Goal: Use online tool/utility: Utilize a website feature to perform a specific function

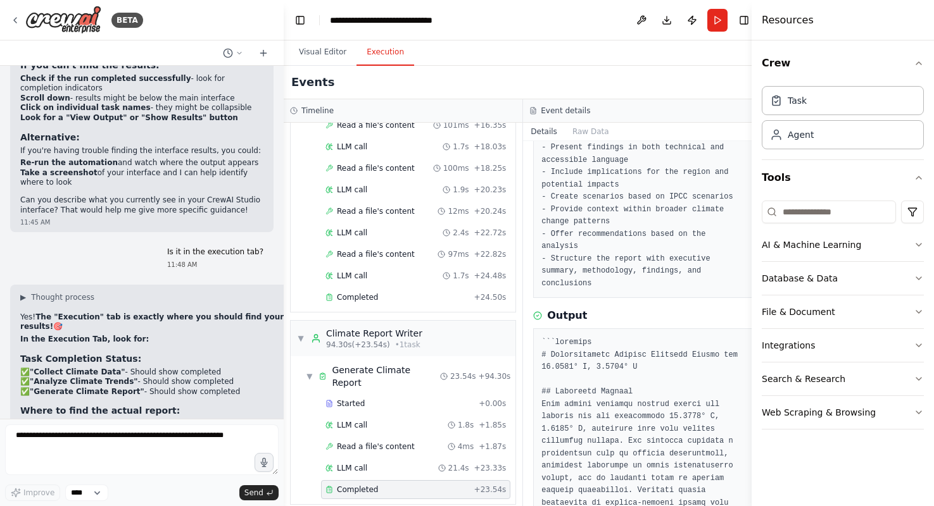
scroll to position [146, 0]
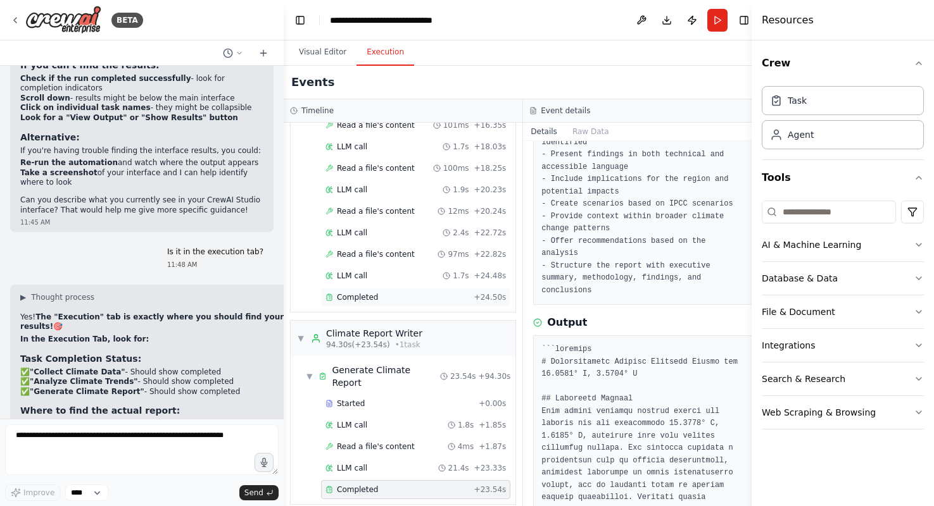
click at [401, 294] on div "Completed" at bounding box center [397, 297] width 144 height 10
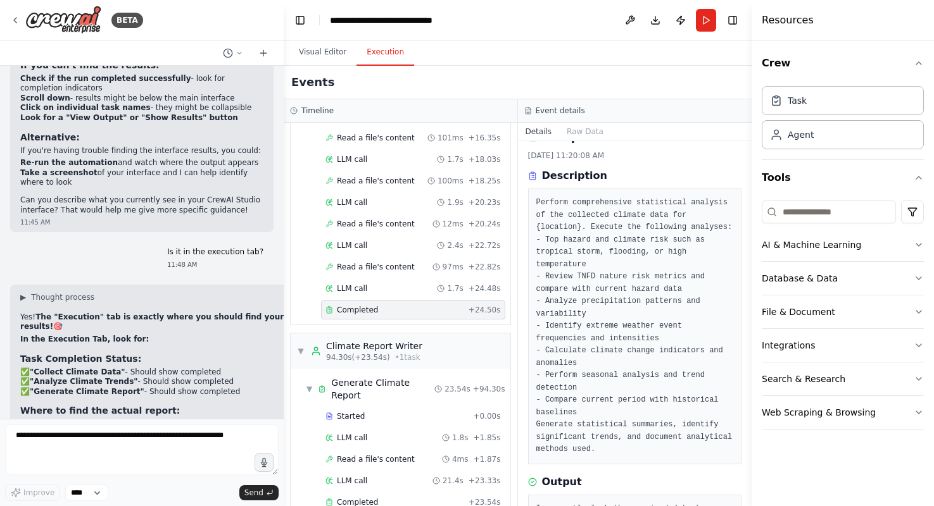
scroll to position [0, 0]
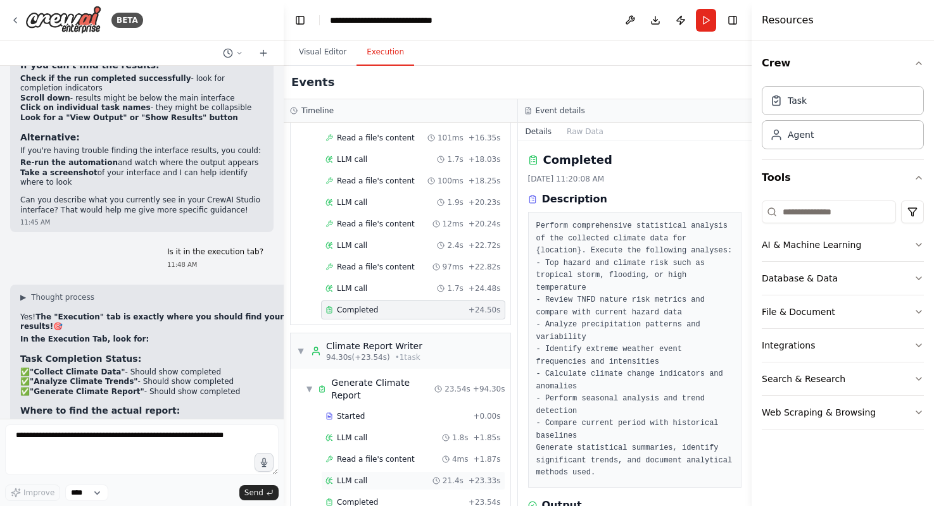
click at [371, 476] on div "LLM call 21.4s + 23.33s" at bounding box center [412, 481] width 175 height 10
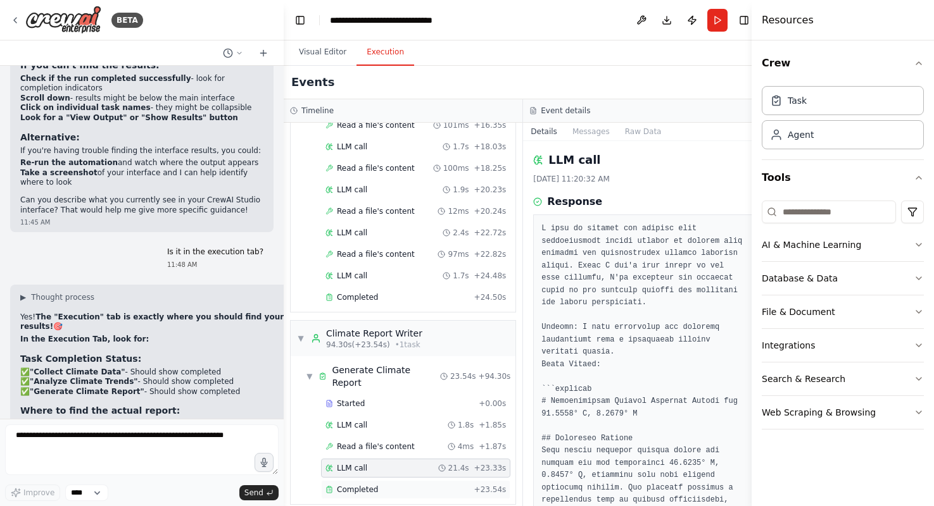
click at [368, 485] on span "Completed" at bounding box center [357, 490] width 41 height 10
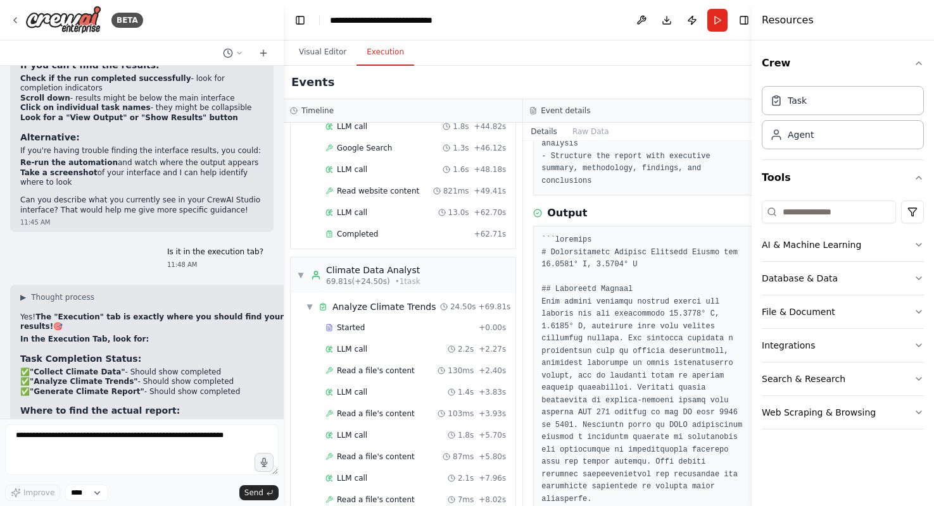
scroll to position [594, 0]
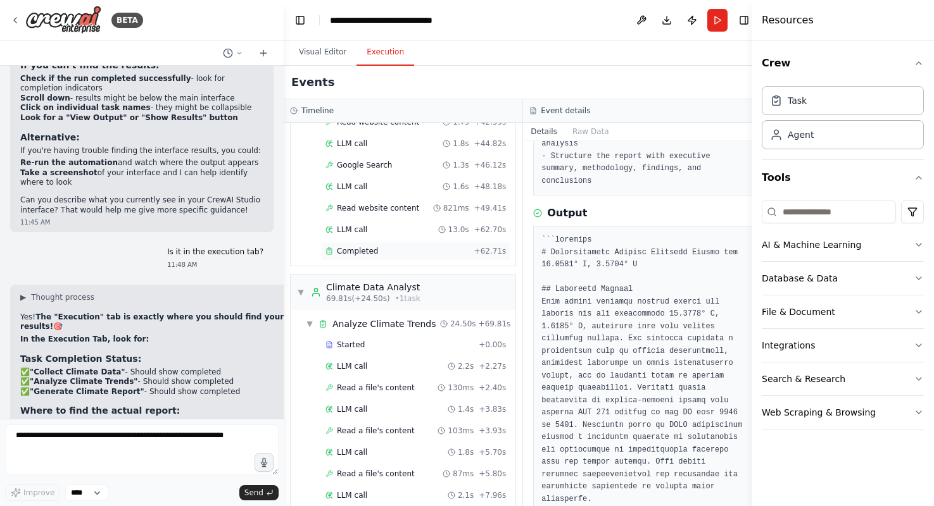
click at [362, 253] on span "Completed" at bounding box center [357, 251] width 41 height 10
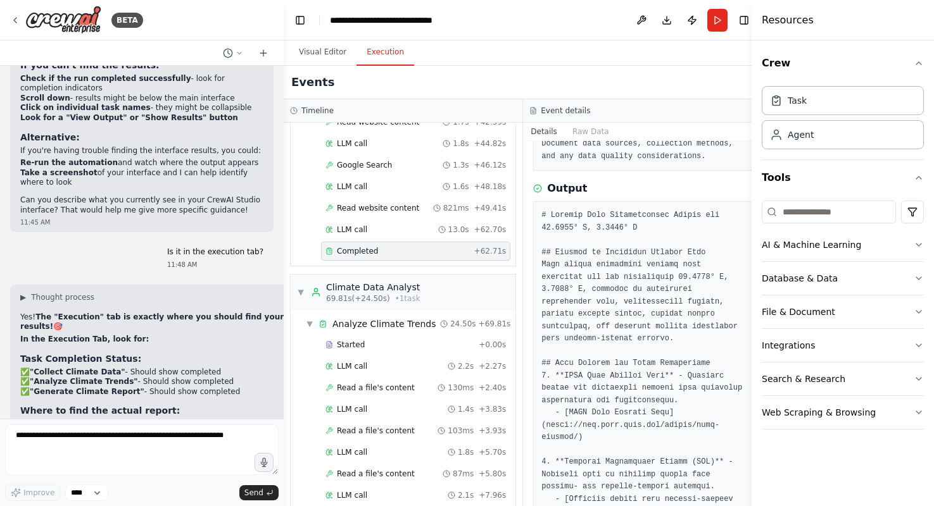
click at [366, 252] on span "Completed" at bounding box center [357, 251] width 41 height 10
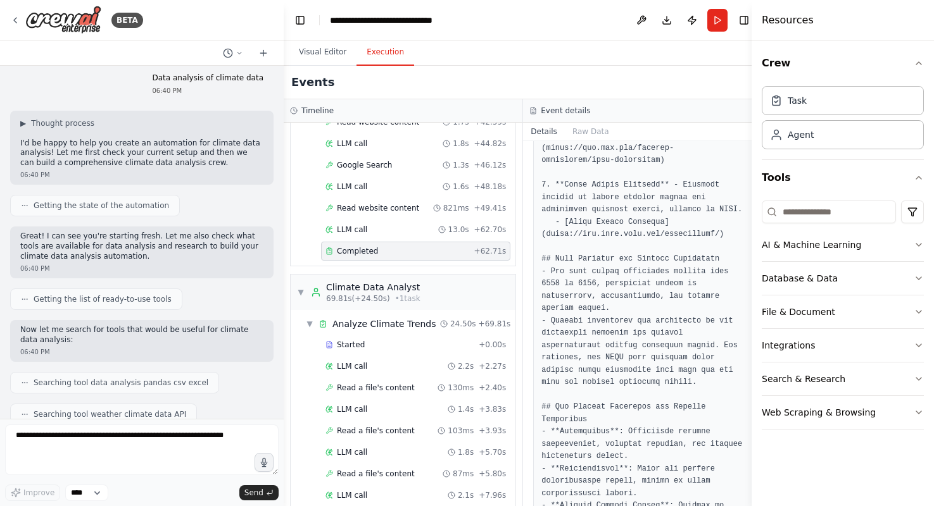
scroll to position [0, 0]
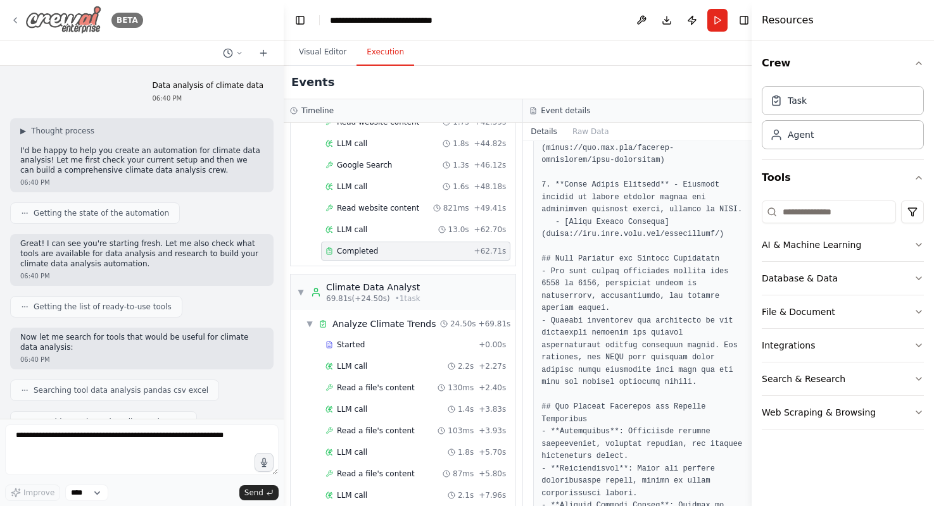
click at [16, 18] on icon at bounding box center [15, 20] width 10 height 10
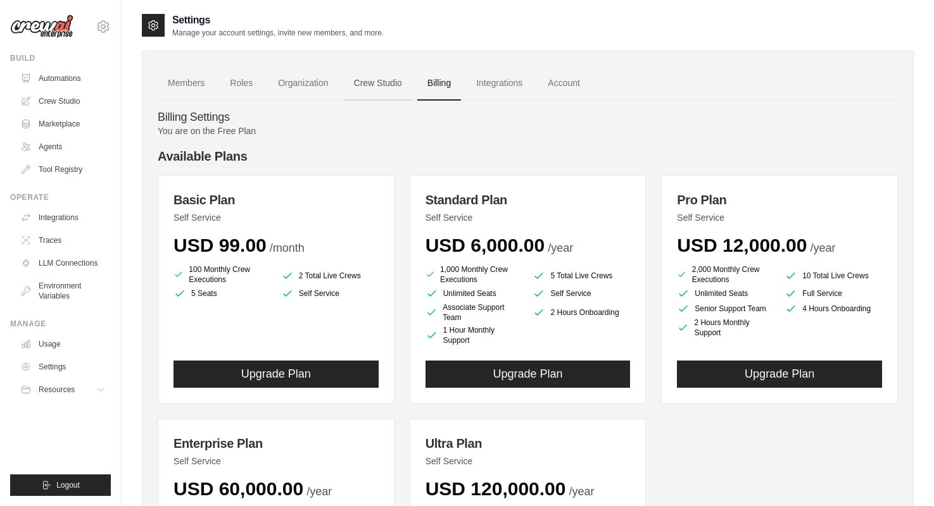
click at [374, 82] on link "Crew Studio" at bounding box center [378, 83] width 68 height 34
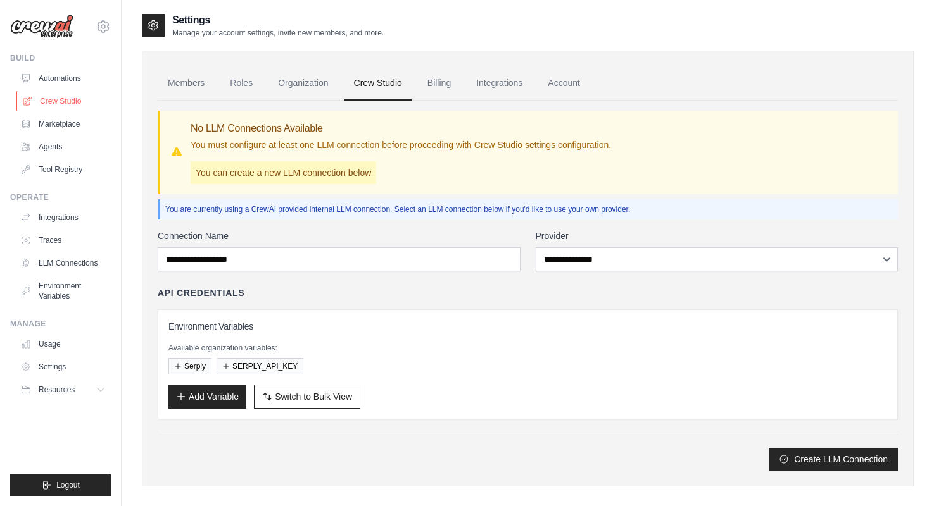
click at [70, 101] on link "Crew Studio" at bounding box center [64, 101] width 96 height 20
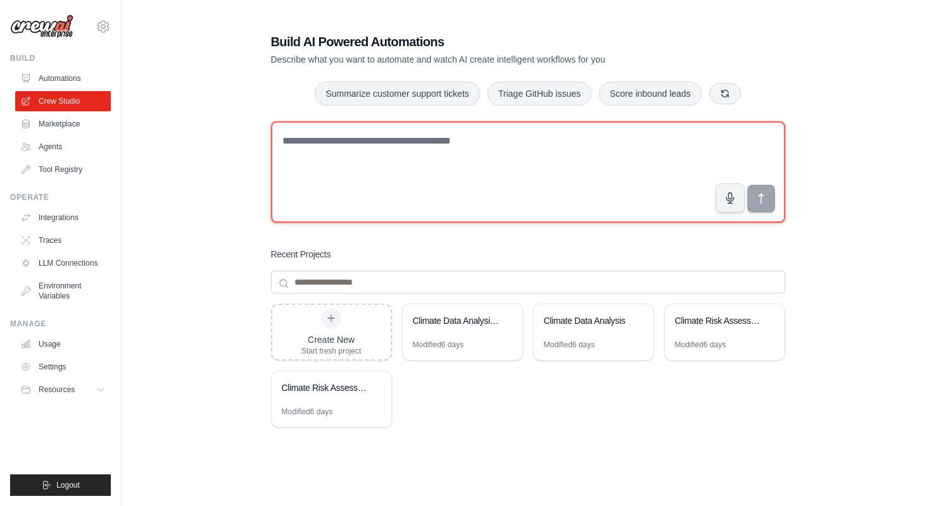
click at [515, 185] on textarea at bounding box center [528, 172] width 514 height 101
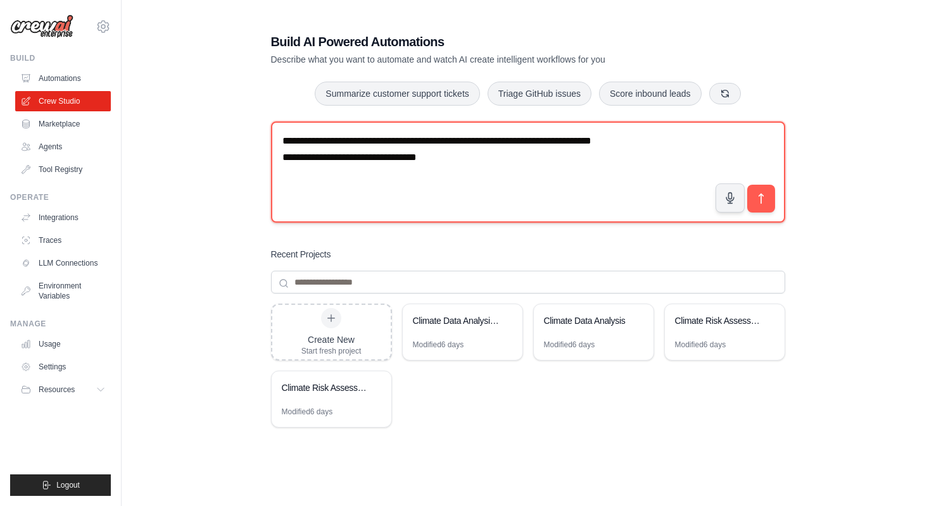
click at [678, 142] on textarea "**********" at bounding box center [528, 172] width 514 height 101
click at [506, 174] on textarea "**********" at bounding box center [528, 172] width 514 height 101
click at [664, 140] on textarea "**********" at bounding box center [528, 172] width 514 height 101
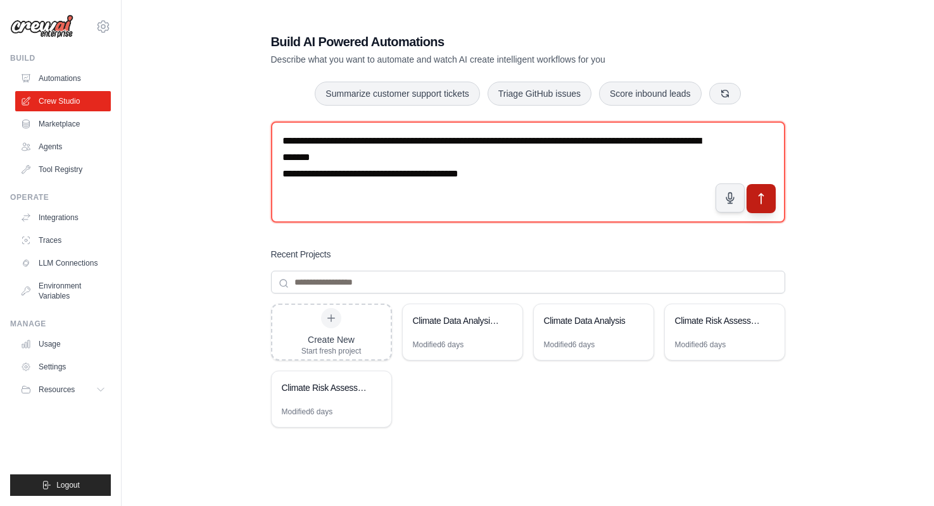
type textarea "**********"
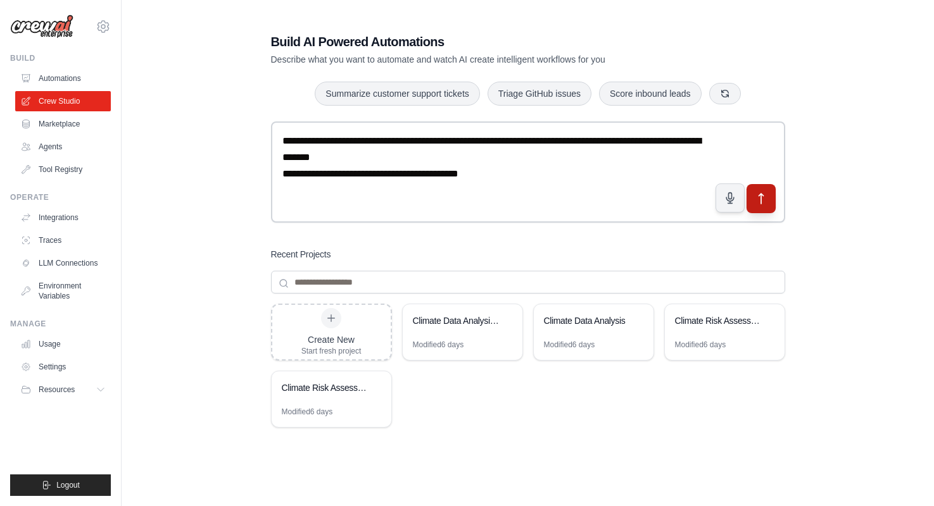
click at [758, 197] on icon "submit" at bounding box center [760, 198] width 13 height 13
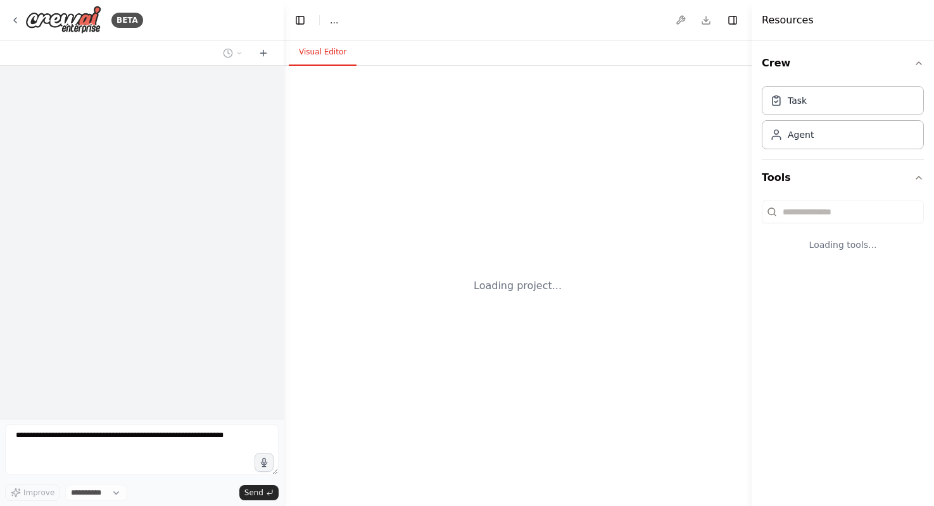
select select "****"
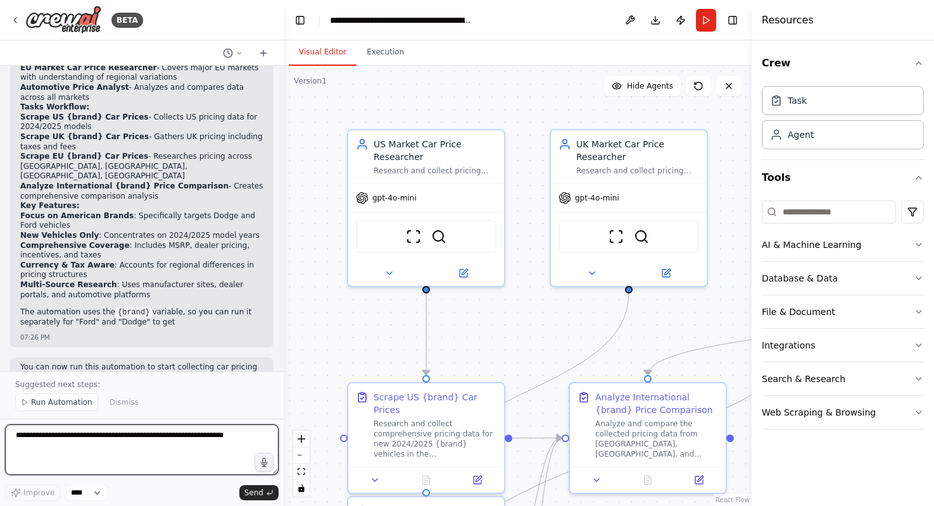
scroll to position [883, 0]
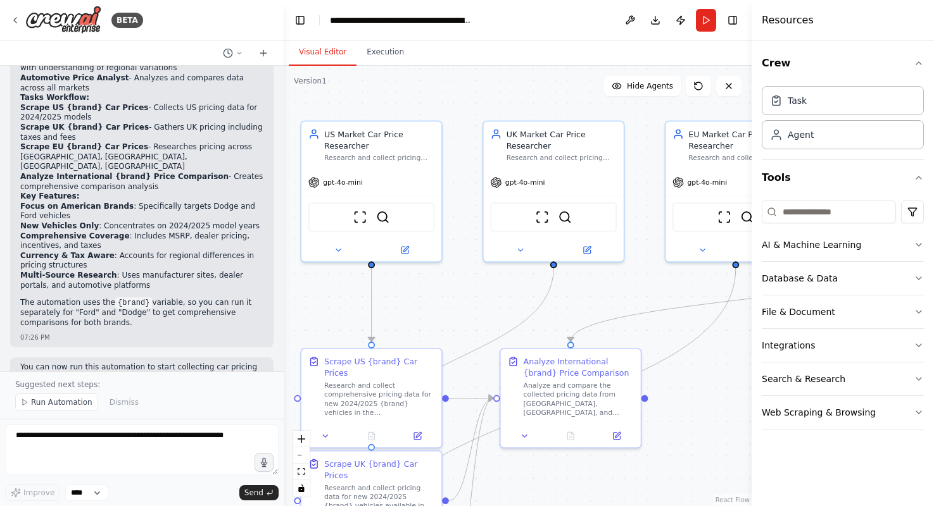
drag, startPoint x: 704, startPoint y: 251, endPoint x: 630, endPoint y: 233, distance: 76.2
click at [630, 233] on div ".deletable-edge-delete-btn { width: 20px; height: 20px; border: 0px solid #ffff…" at bounding box center [518, 286] width 468 height 441
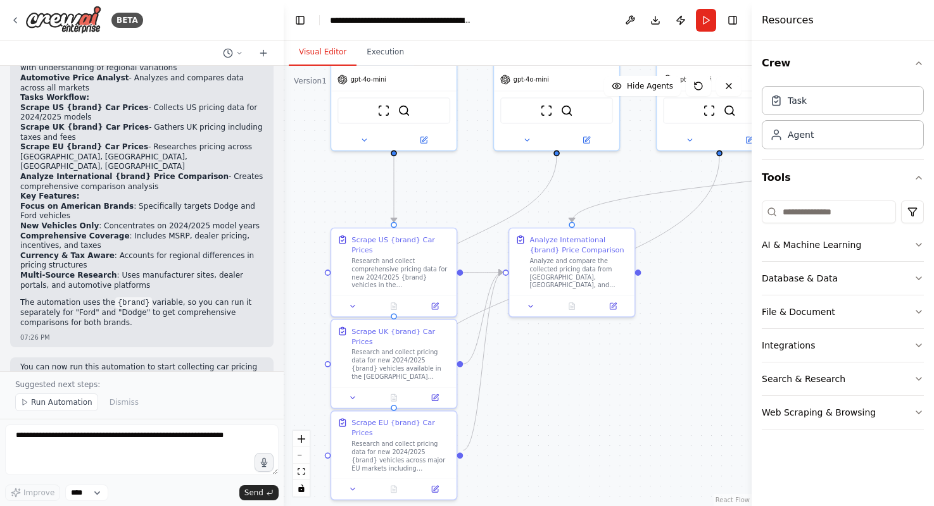
drag, startPoint x: 619, startPoint y: 292, endPoint x: 614, endPoint y: 184, distance: 108.4
click at [614, 184] on div ".deletable-edge-delete-btn { width: 20px; height: 20px; border: 0px solid #ffff…" at bounding box center [518, 286] width 468 height 441
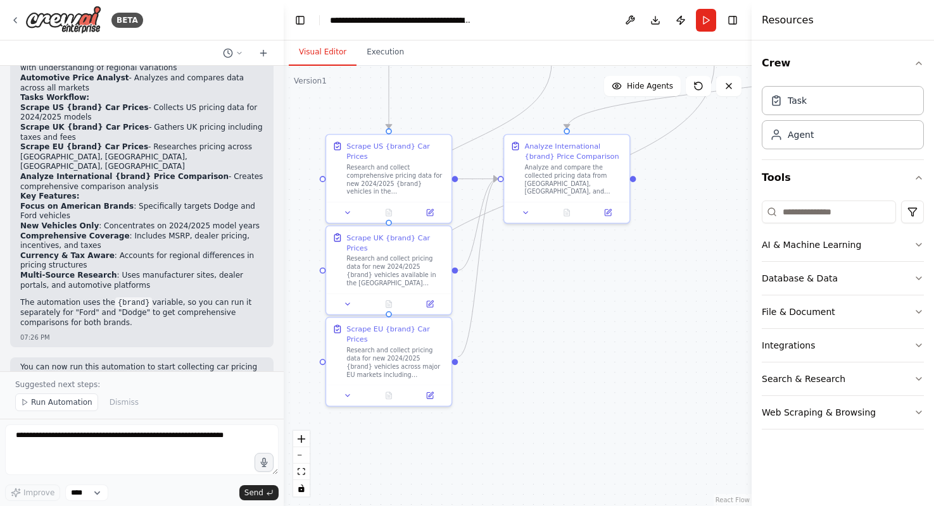
drag, startPoint x: 655, startPoint y: 314, endPoint x: 650, endPoint y: 220, distance: 93.8
click at [650, 220] on div ".deletable-edge-delete-btn { width: 20px; height: 20px; border: 0px solid #ffff…" at bounding box center [518, 286] width 468 height 441
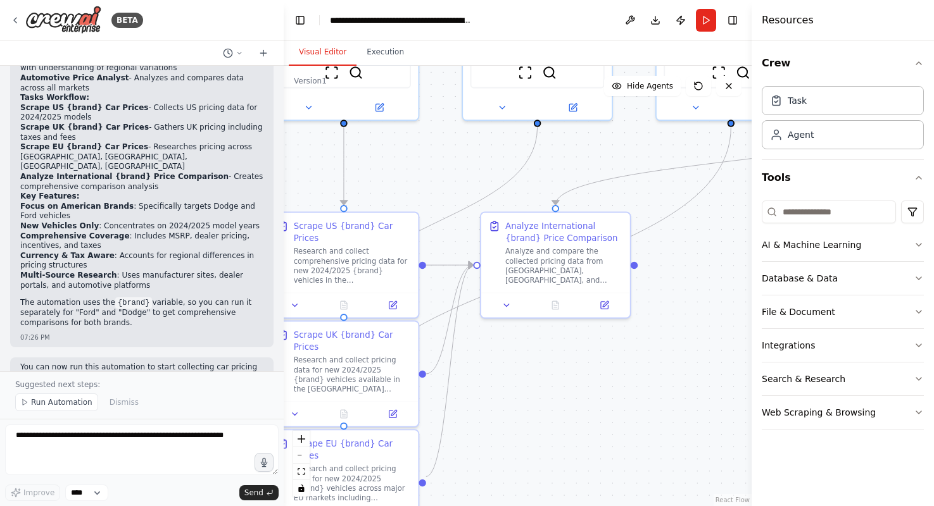
drag, startPoint x: 563, startPoint y: 282, endPoint x: 542, endPoint y: 377, distance: 98.0
click at [542, 379] on div ".deletable-edge-delete-btn { width: 20px; height: 20px; border: 0px solid #ffff…" at bounding box center [518, 286] width 468 height 441
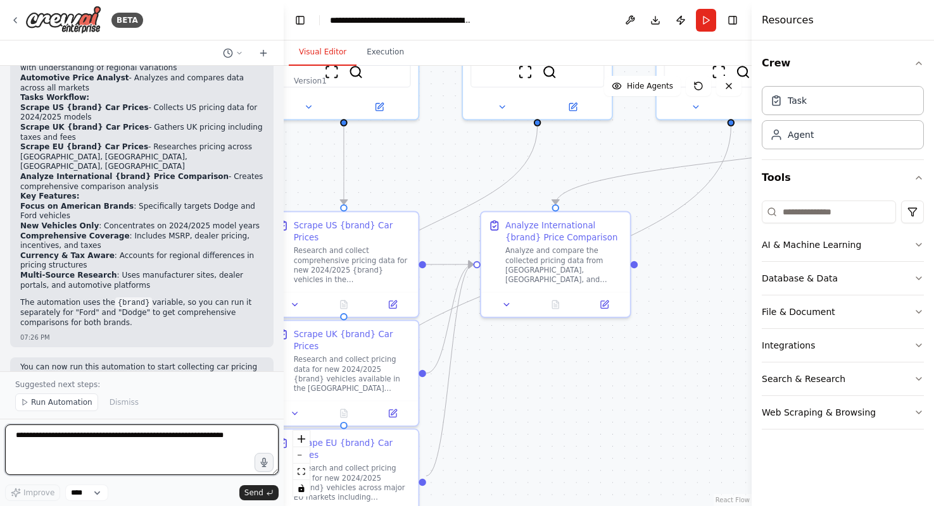
click at [180, 435] on textarea at bounding box center [141, 450] width 273 height 51
type textarea "*"
type textarea "**********"
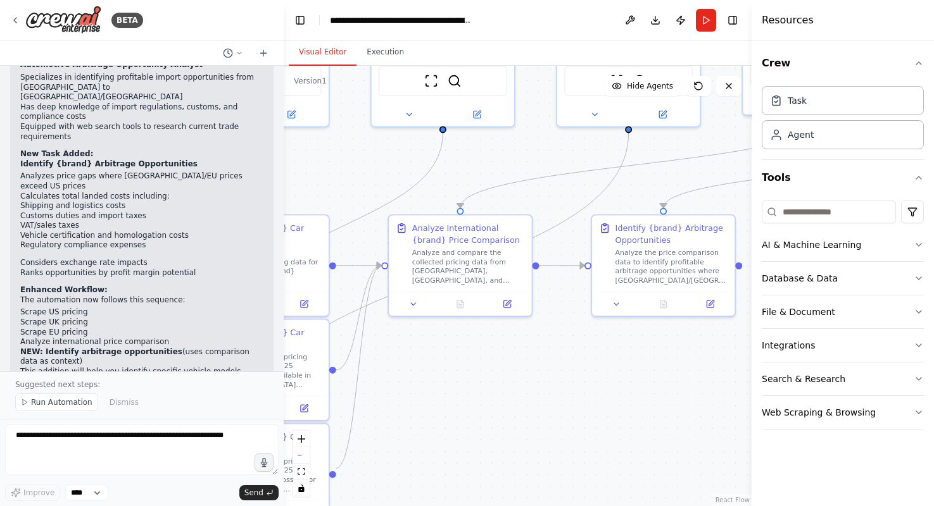
scroll to position [1632, 0]
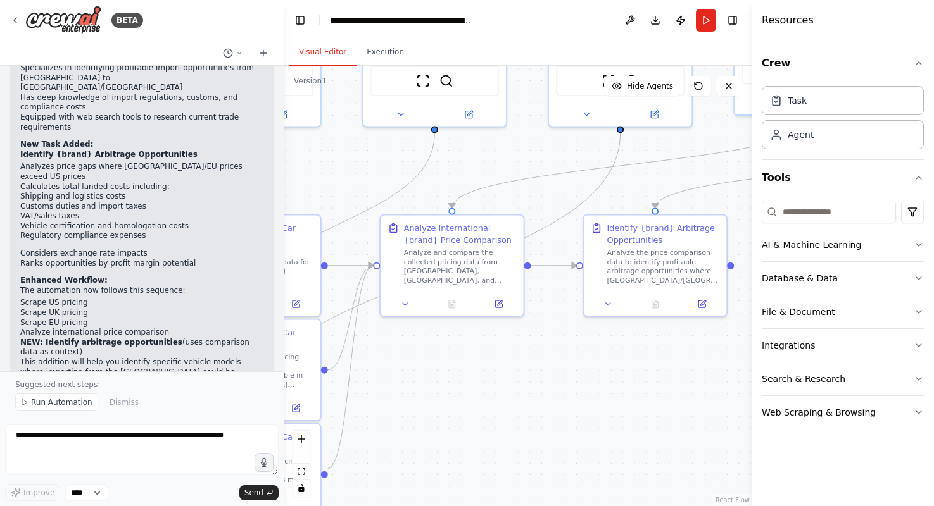
drag, startPoint x: 704, startPoint y: 382, endPoint x: 600, endPoint y: 382, distance: 103.8
click at [600, 382] on div ".deletable-edge-delete-btn { width: 20px; height: 20px; border: 0px solid #ffff…" at bounding box center [518, 286] width 468 height 441
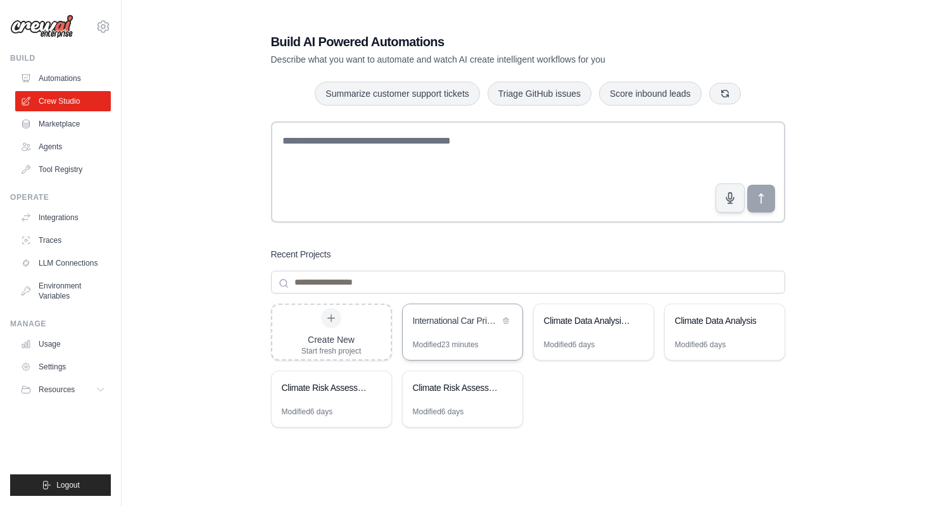
click at [463, 322] on div "International Car Price Comparison - US vs UK vs EU" at bounding box center [456, 321] width 87 height 13
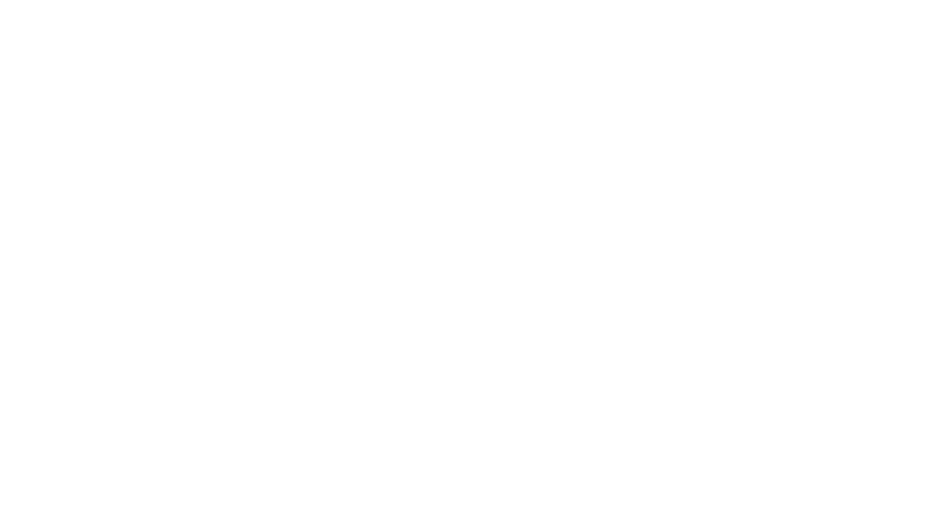
click at [469, 0] on html at bounding box center [467, 0] width 934 height 0
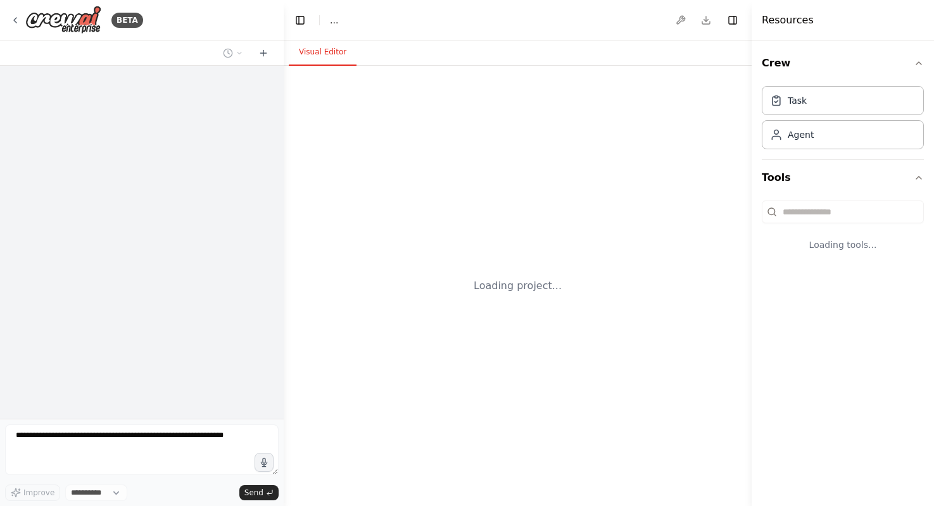
select select "****"
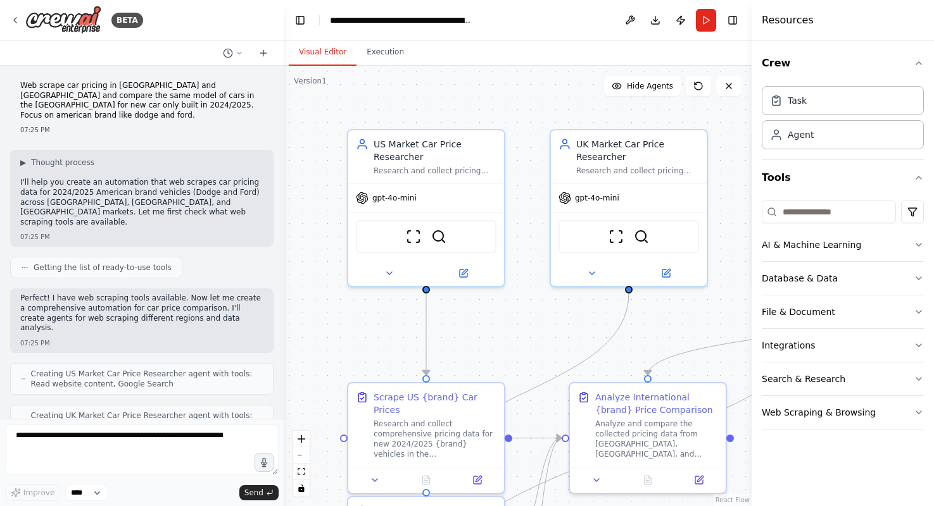
scroll to position [835, 0]
